Goal: Task Accomplishment & Management: Manage account settings

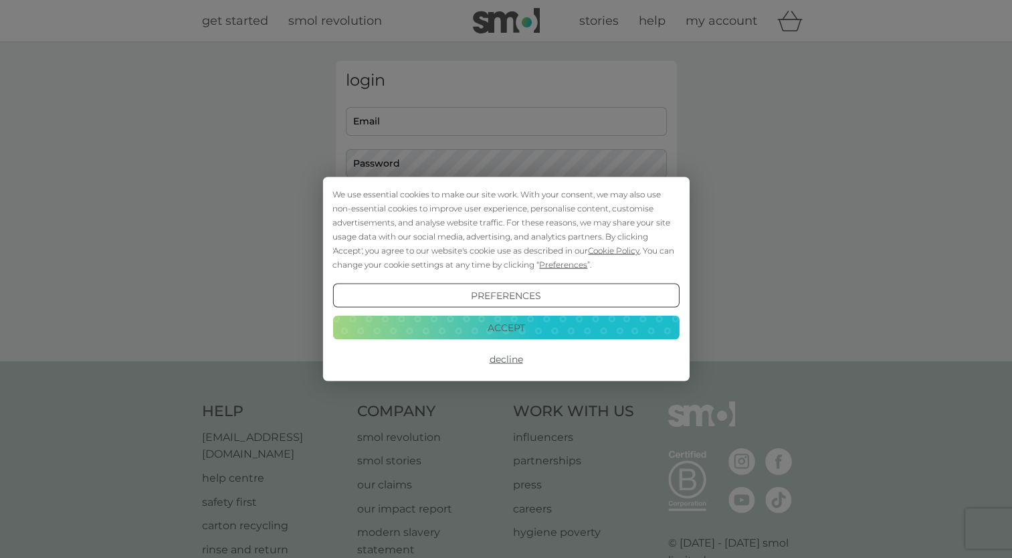
type input "helen@aquaticcontrol.co.uk"
click at [511, 321] on button "Accept" at bounding box center [505, 327] width 346 height 24
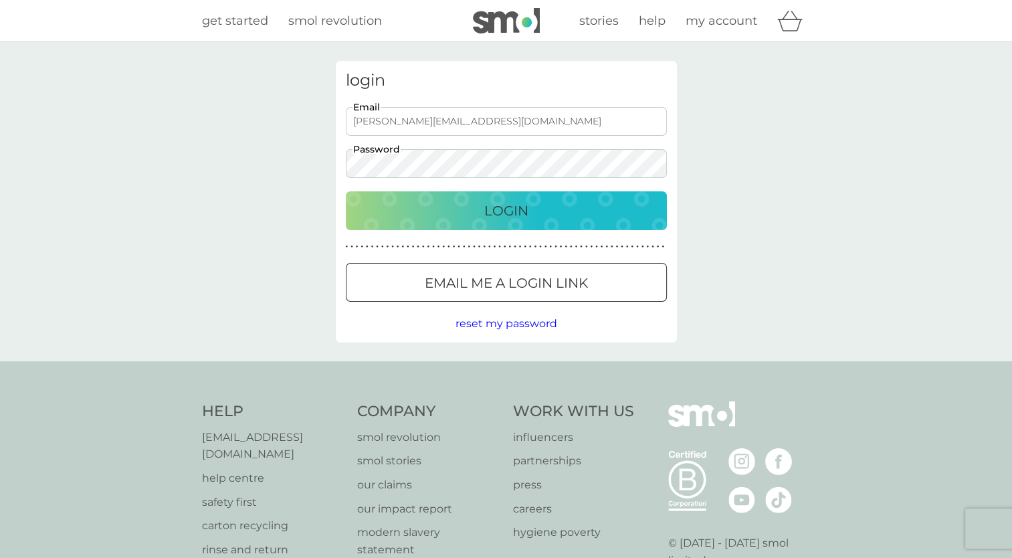
click at [519, 219] on p "Login" at bounding box center [506, 210] width 44 height 21
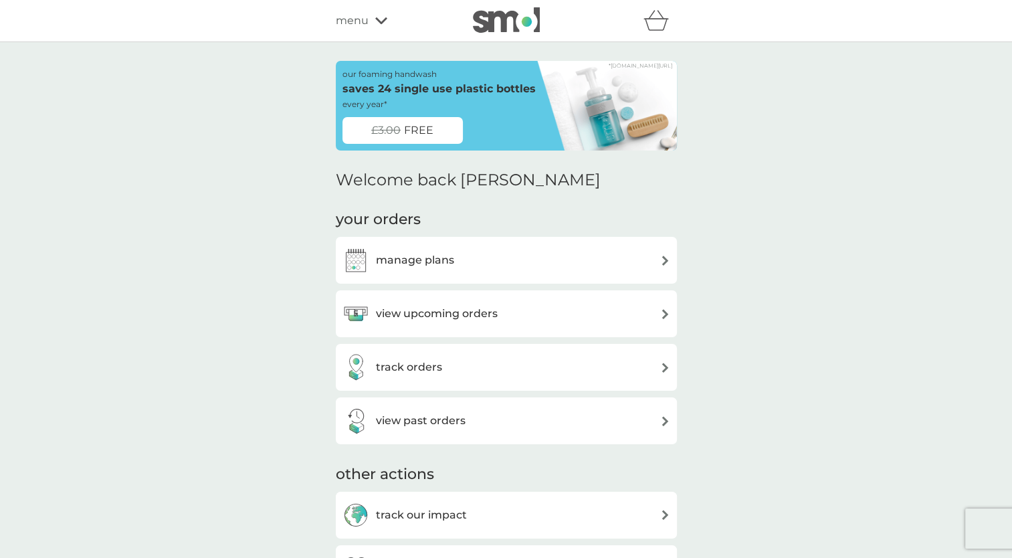
click at [465, 249] on div "manage plans" at bounding box center [506, 260] width 328 height 27
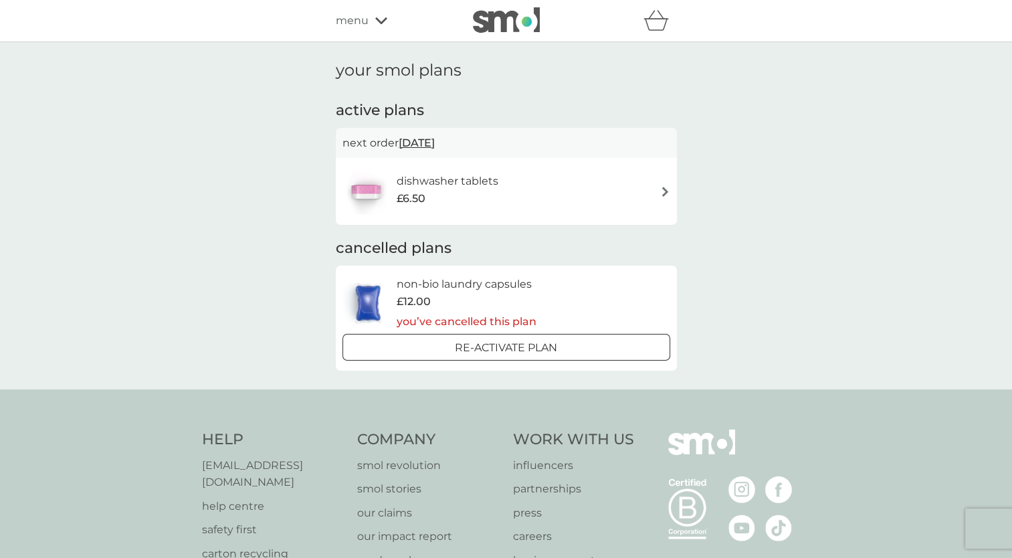
click at [633, 184] on div "dishwasher tablets £6.50" at bounding box center [506, 191] width 328 height 47
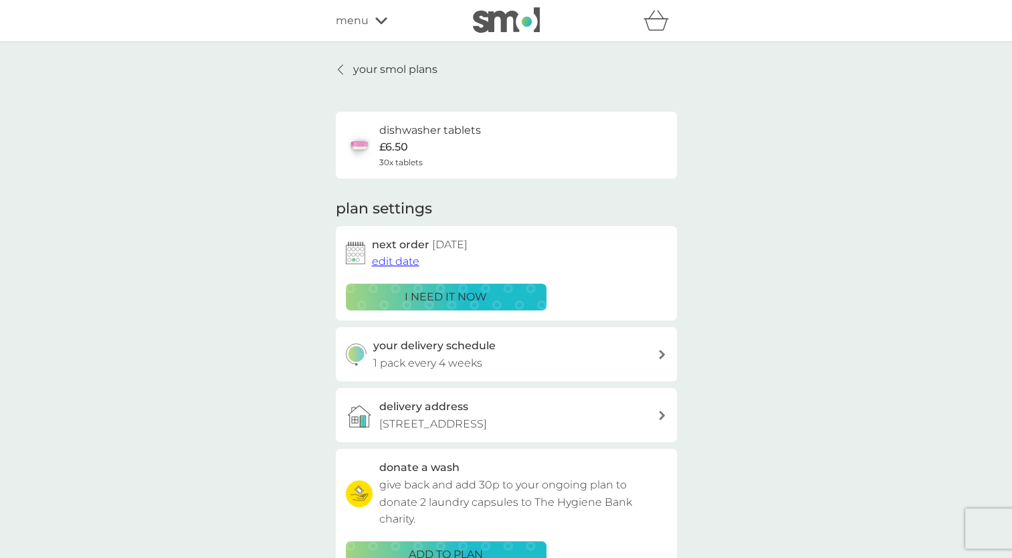
click at [647, 352] on div "your delivery schedule 1 pack every 4 weeks" at bounding box center [515, 354] width 284 height 34
select select "28"
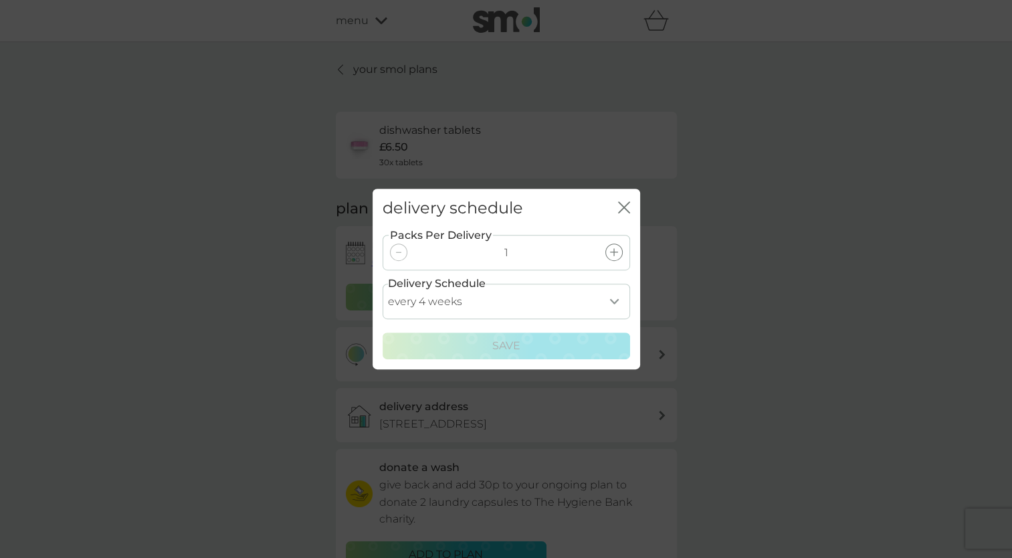
click at [618, 207] on icon "close" at bounding box center [624, 207] width 12 height 12
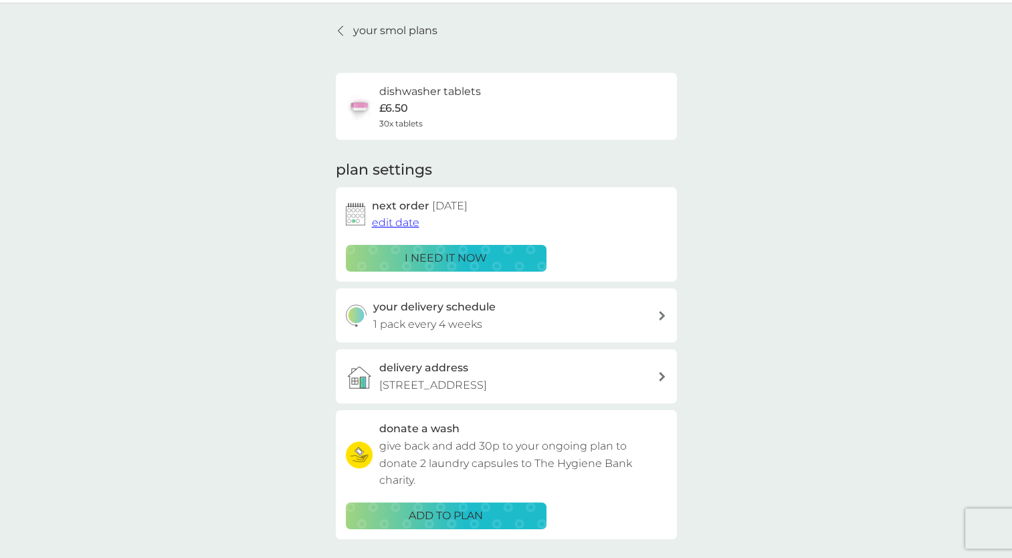
scroll to position [32, 0]
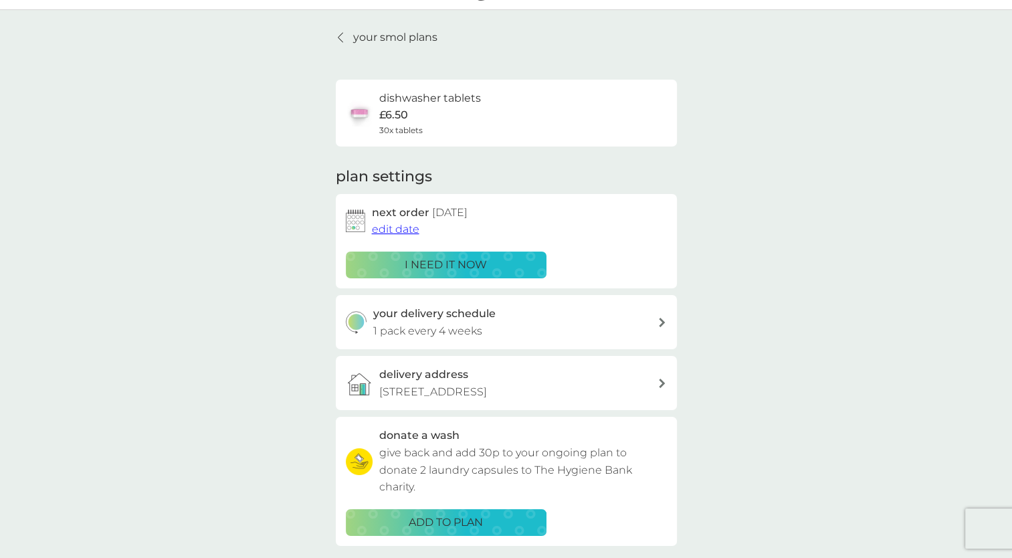
click at [483, 315] on h3 "your delivery schedule" at bounding box center [434, 313] width 122 height 17
select select "28"
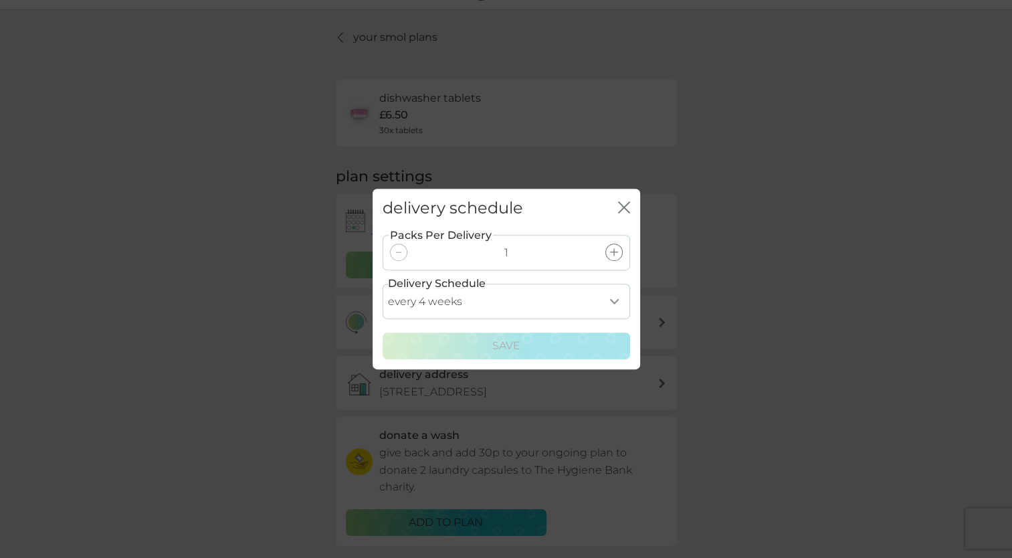
click at [625, 211] on icon "close" at bounding box center [624, 207] width 12 height 12
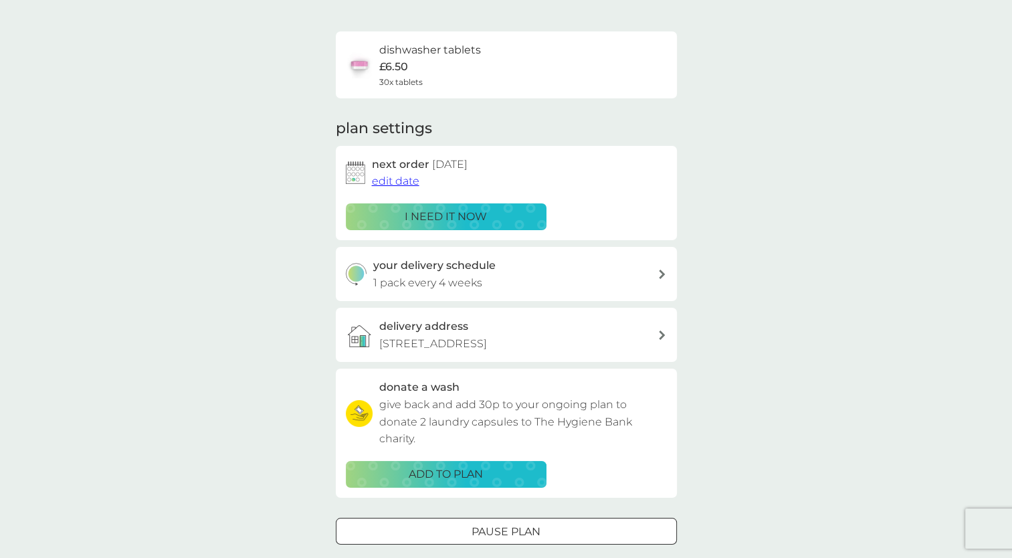
scroll to position [79, 0]
